Goal: Go to known website: Access a specific website the user already knows

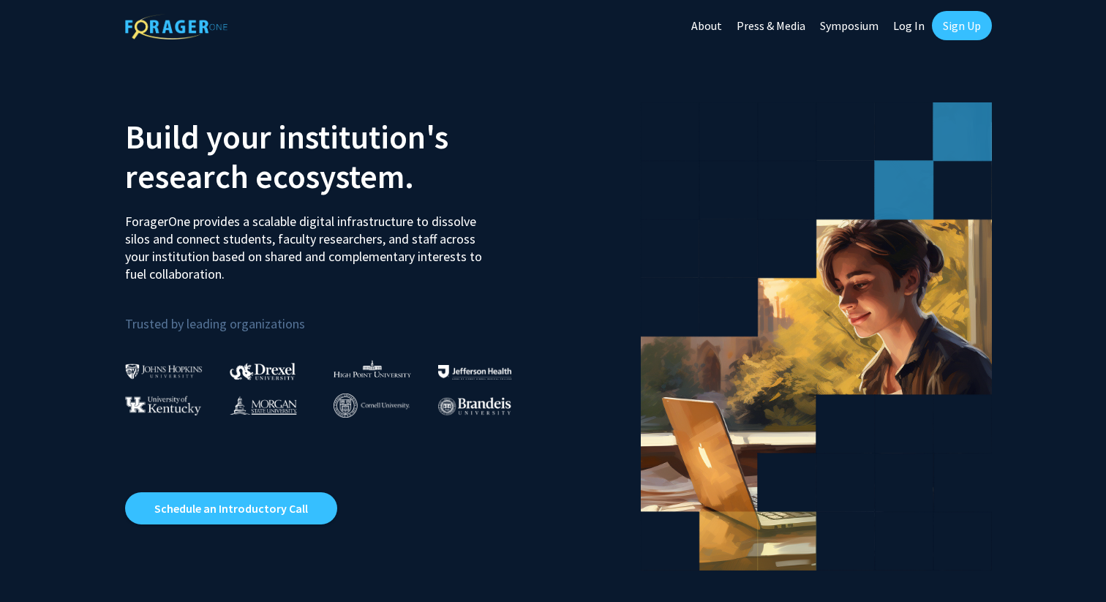
click at [904, 29] on link "Log In" at bounding box center [909, 25] width 46 height 51
select select
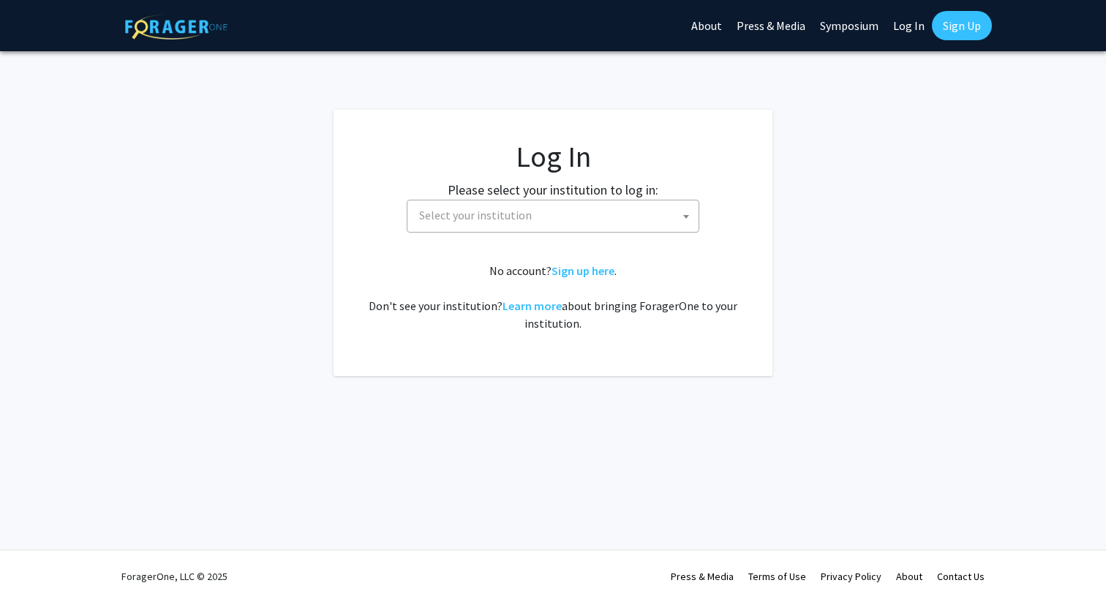
click at [536, 206] on span "Select your institution" at bounding box center [555, 215] width 285 height 30
type input "[PERSON_NAME]"
click at [527, 307] on link "Learn more" at bounding box center [532, 305] width 59 height 15
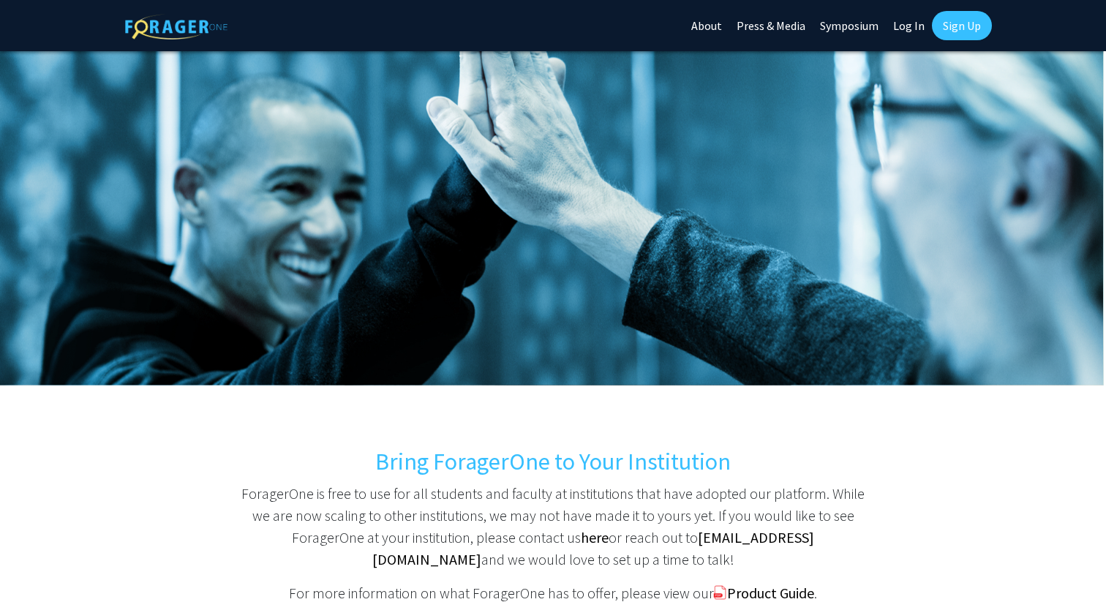
scroll to position [147, 0]
